Goal: Find specific page/section: Find specific page/section

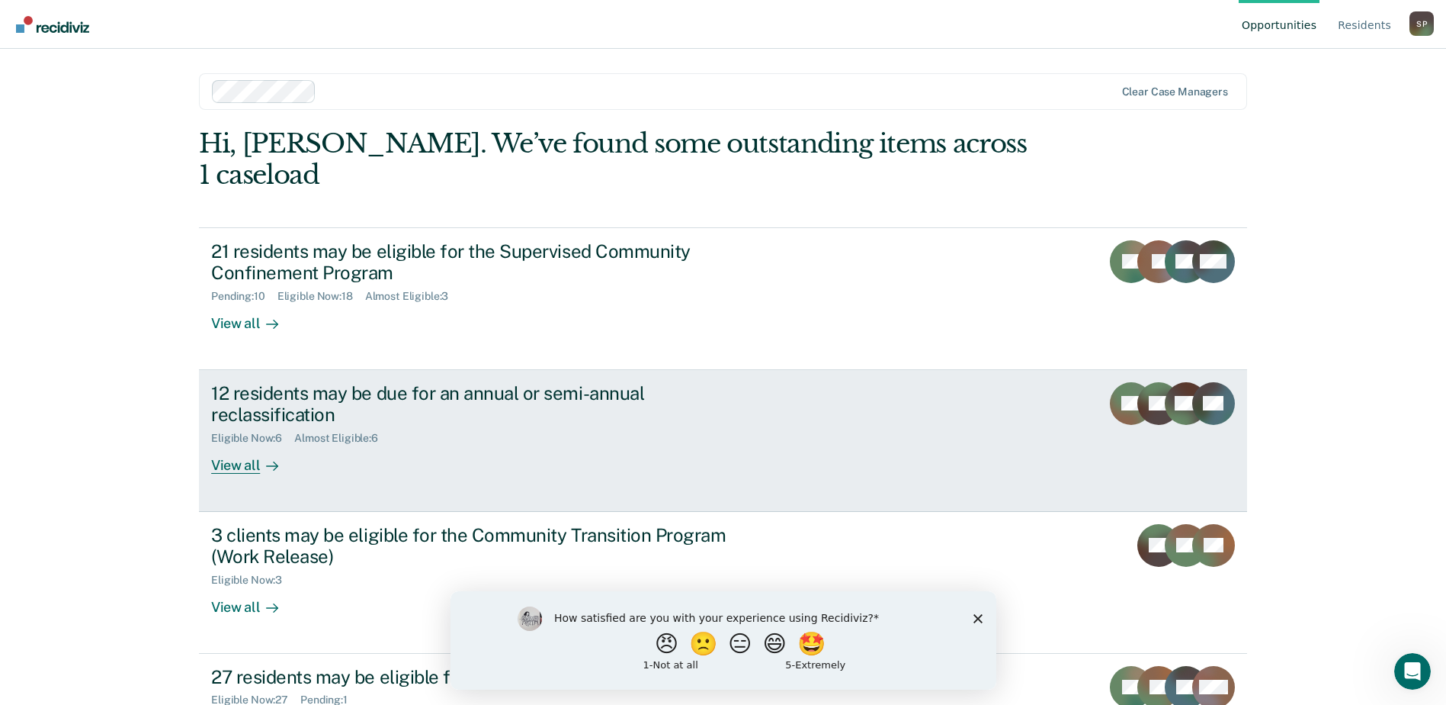
scroll to position [37, 0]
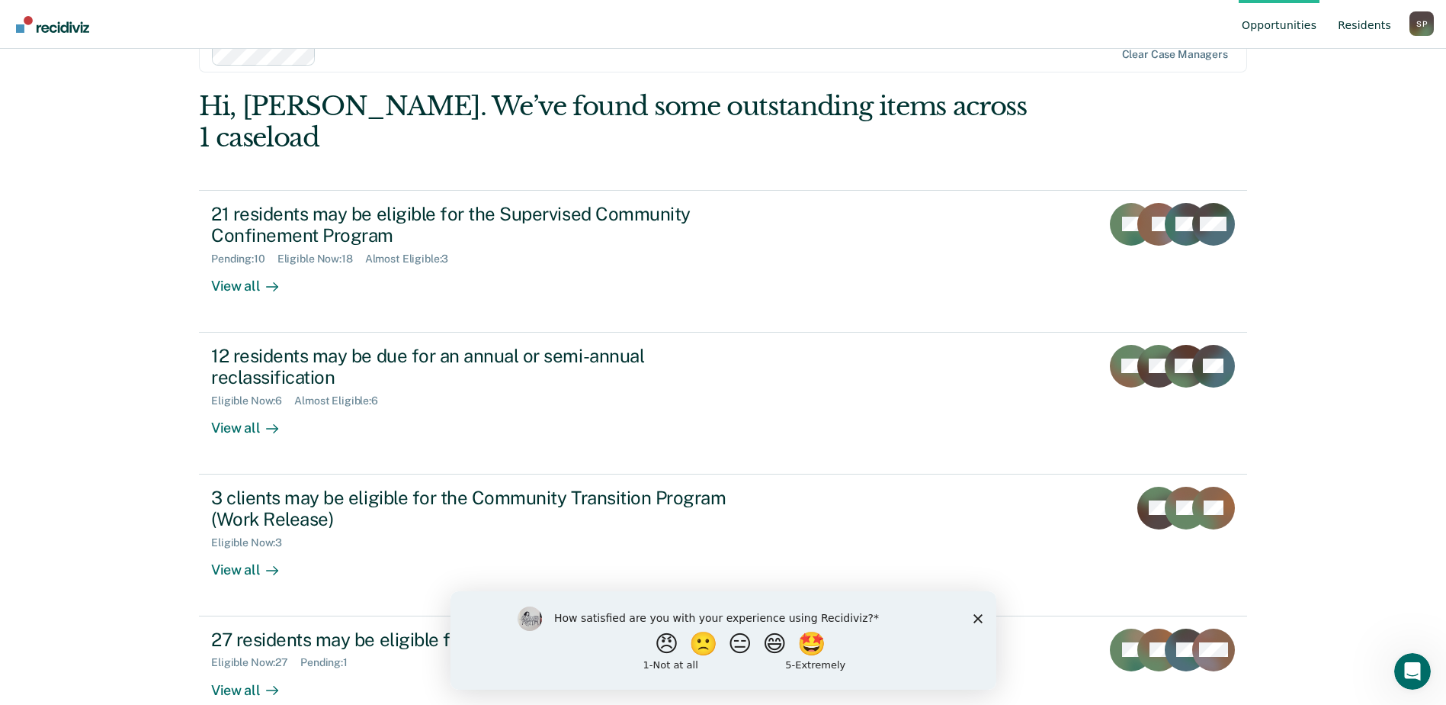
click at [1359, 24] on link "Resident s" at bounding box center [1364, 24] width 59 height 49
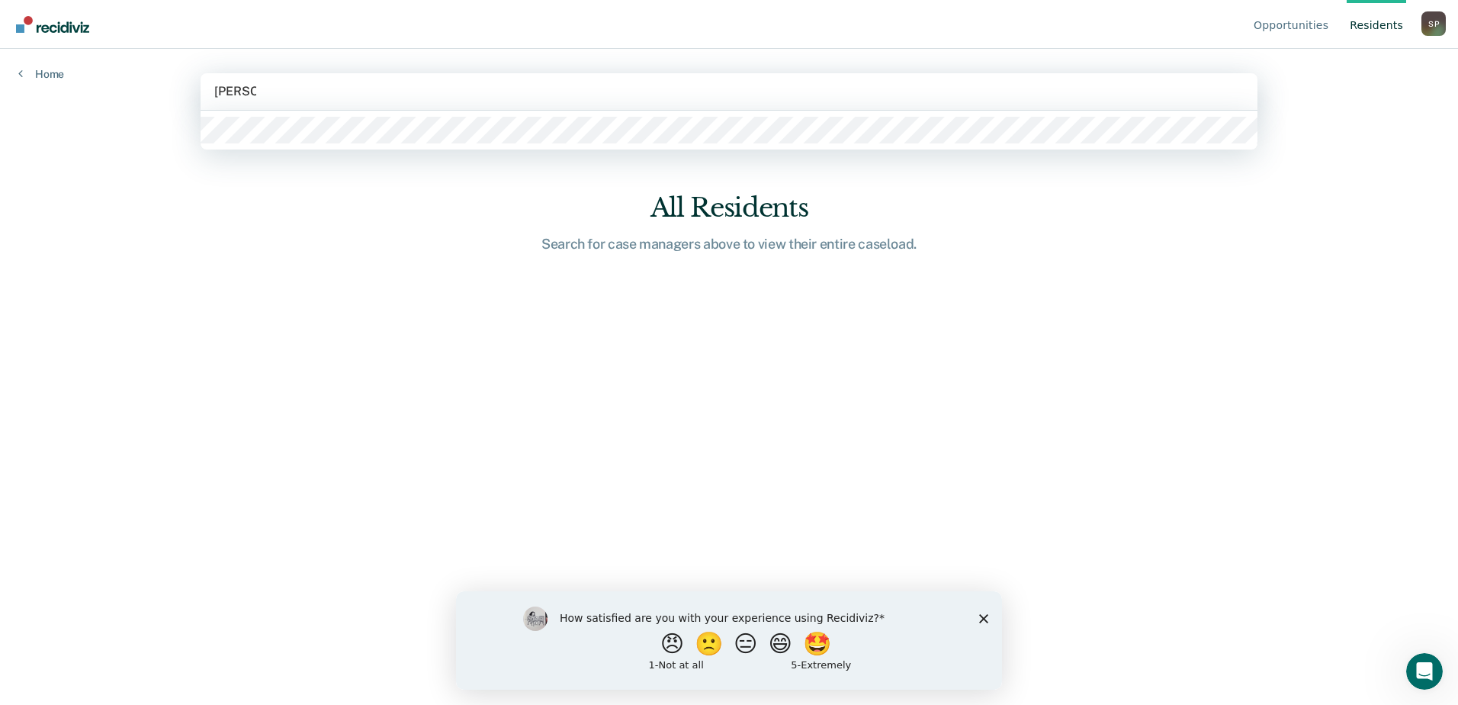
type input "Stevens"
